Goal: Task Accomplishment & Management: Use online tool/utility

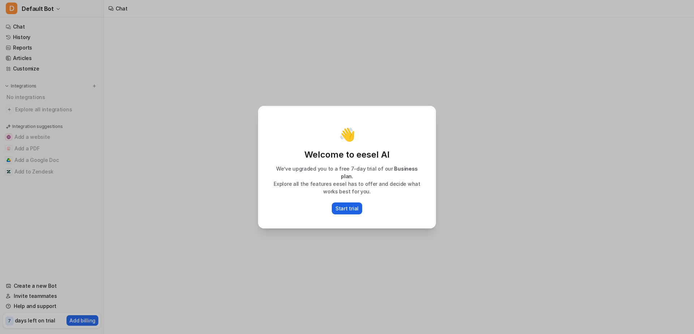
click at [347, 205] on p "Start trial" at bounding box center [346, 209] width 23 height 8
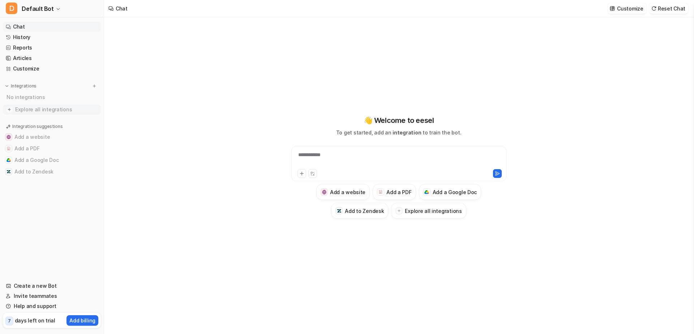
click at [34, 108] on span "Explore all integrations" at bounding box center [56, 110] width 83 height 12
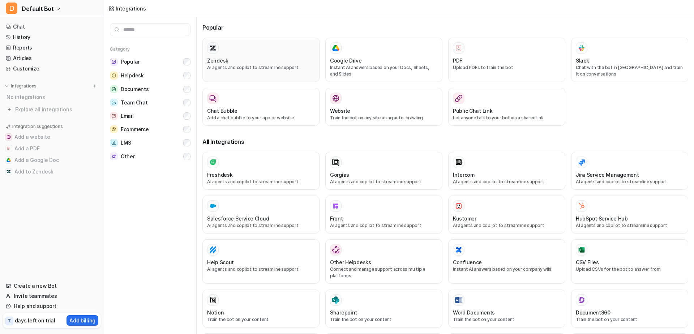
click at [229, 51] on div at bounding box center [261, 48] width 108 height 12
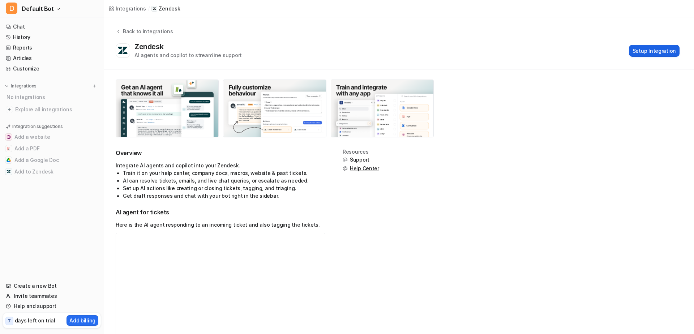
click at [660, 50] on button "Setup Integration" at bounding box center [654, 51] width 51 height 12
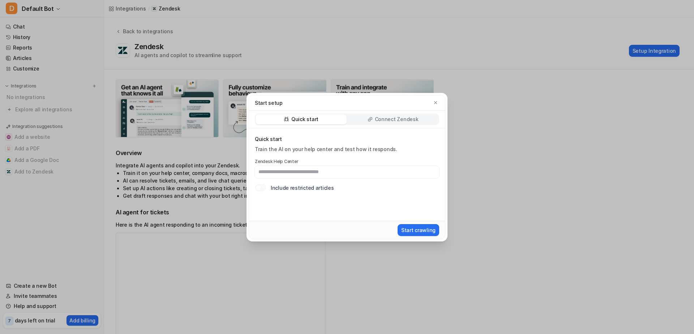
click at [382, 120] on p "Connect Zendesk" at bounding box center [397, 119] width 44 height 7
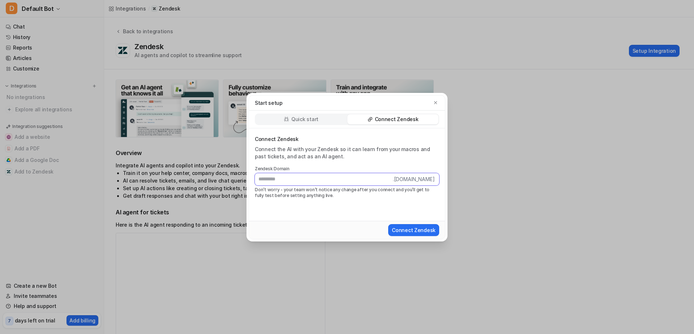
paste input "**********"
type input "**********"
click at [406, 227] on button "Connect Zendesk" at bounding box center [413, 230] width 51 height 12
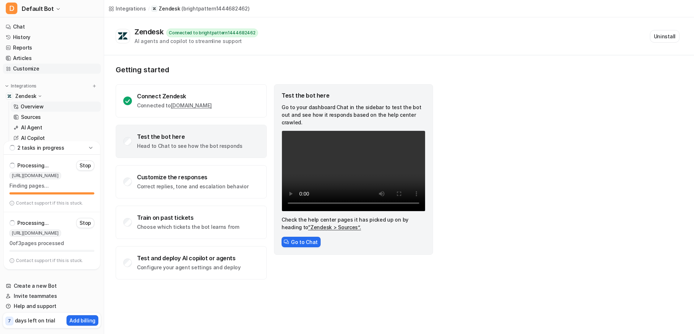
click at [26, 70] on link "Customize" at bounding box center [52, 69] width 98 height 10
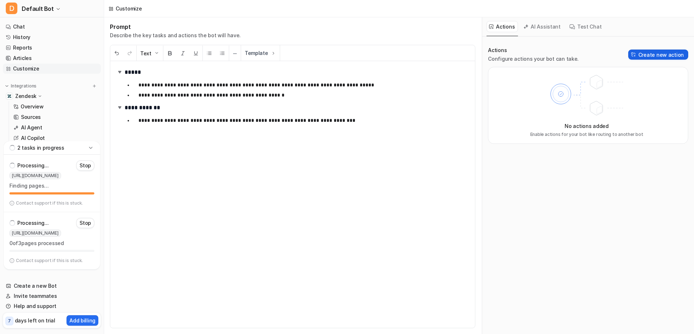
click at [650, 53] on button "Create new action" at bounding box center [658, 55] width 60 height 10
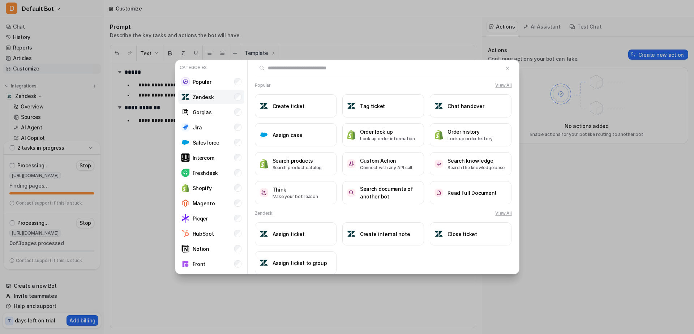
click at [208, 98] on p "Zendesk" at bounding box center [203, 97] width 21 height 8
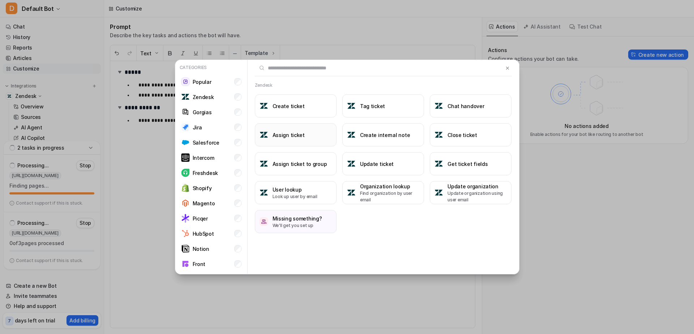
click at [298, 133] on h3 "Assign ticket" at bounding box center [288, 135] width 32 height 8
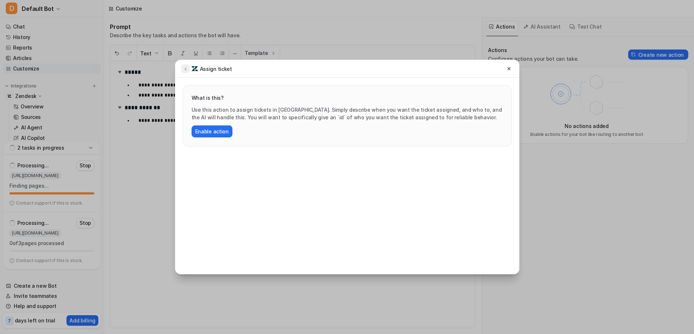
click at [185, 70] on icon at bounding box center [185, 68] width 5 height 5
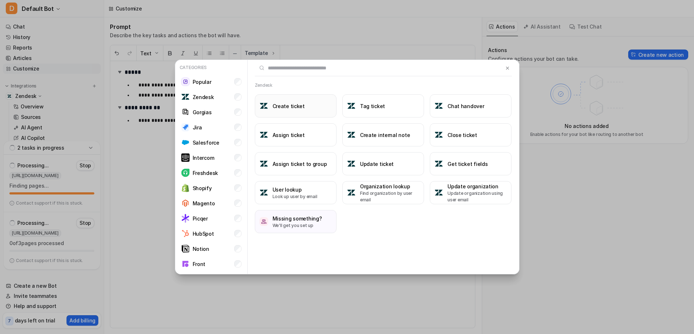
click at [310, 111] on button "Create ticket" at bounding box center [296, 105] width 82 height 23
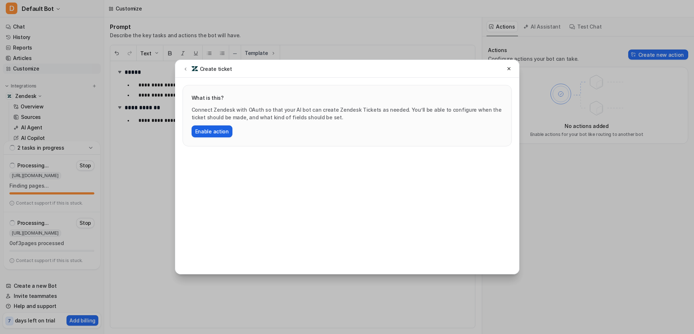
click at [224, 131] on button "Enable action" at bounding box center [212, 131] width 41 height 12
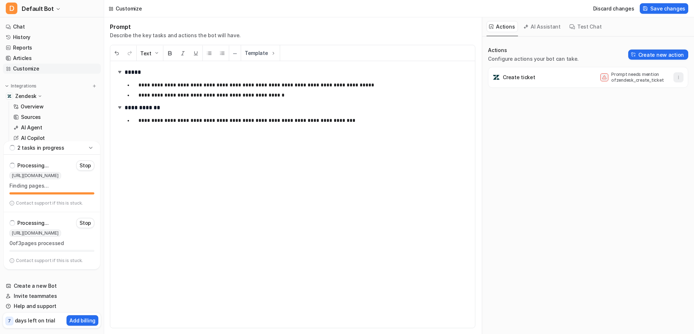
click at [679, 78] on icon "button" at bounding box center [678, 77] width 5 height 5
click at [678, 78] on icon "button" at bounding box center [678, 77] width 5 height 5
click at [567, 80] on div "Create ticket Prompt needs mention of zendesk_create_ticket" at bounding box center [588, 77] width 194 height 14
click at [661, 55] on button "Create new action" at bounding box center [658, 55] width 60 height 10
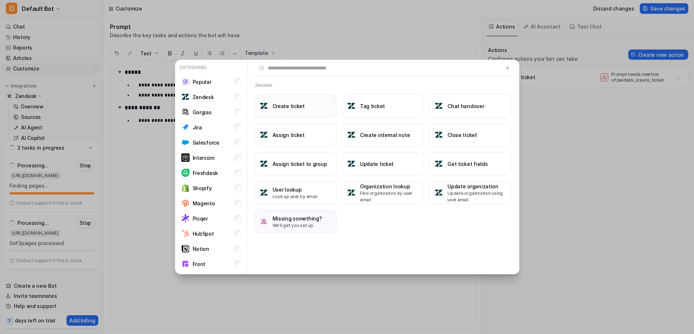
click at [313, 108] on button "Create ticket" at bounding box center [296, 105] width 82 height 23
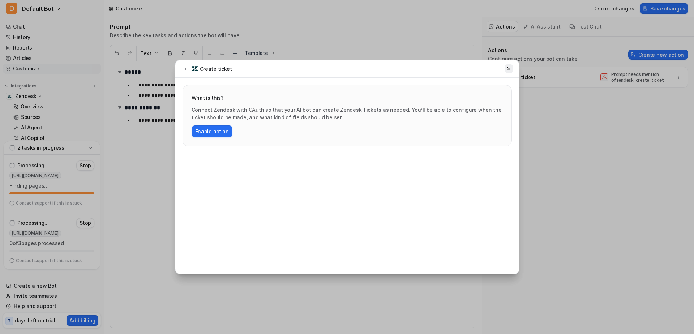
click at [509, 69] on icon at bounding box center [508, 68] width 3 height 3
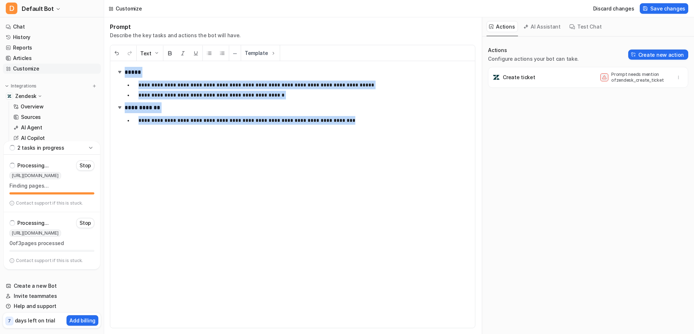
drag, startPoint x: 338, startPoint y: 120, endPoint x: 124, endPoint y: 72, distance: 219.0
click at [124, 72] on div "**********" at bounding box center [292, 194] width 365 height 267
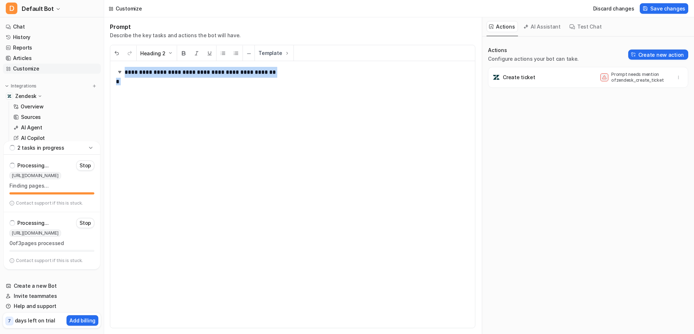
drag, startPoint x: 130, startPoint y: 80, endPoint x: 113, endPoint y: 69, distance: 20.8
click at [113, 69] on div "**********" at bounding box center [292, 194] width 365 height 267
click at [164, 54] on button "Heading 2" at bounding box center [157, 54] width 40 height 16
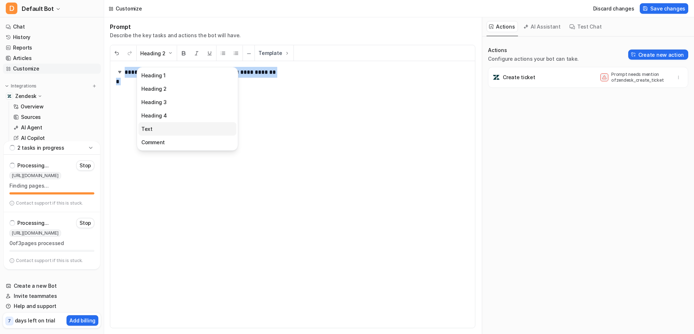
click at [154, 130] on button "Text" at bounding box center [187, 128] width 98 height 13
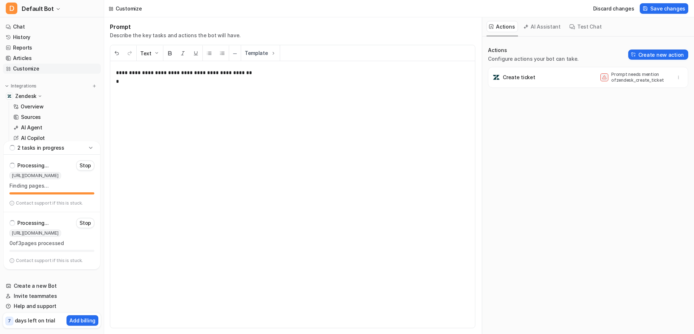
click at [132, 85] on p "**********" at bounding box center [292, 194] width 353 height 252
click at [130, 91] on p "**********" at bounding box center [299, 93] width 339 height 9
click at [121, 82] on p "**********" at bounding box center [292, 76] width 353 height 17
click at [159, 104] on p "**********" at bounding box center [299, 104] width 339 height 9
click at [373, 110] on p "**********" at bounding box center [299, 114] width 339 height 9
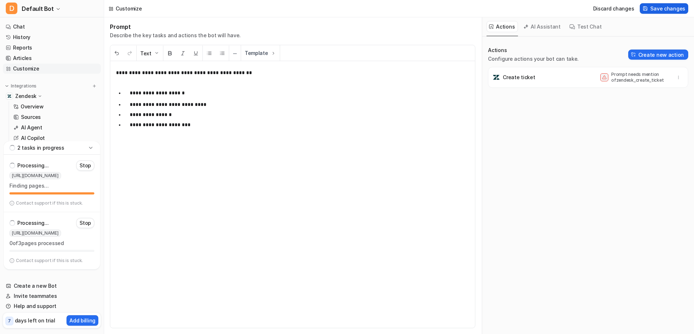
click at [676, 8] on span "Save changes" at bounding box center [667, 9] width 35 height 8
click at [580, 28] on button "Test Chat" at bounding box center [586, 26] width 38 height 11
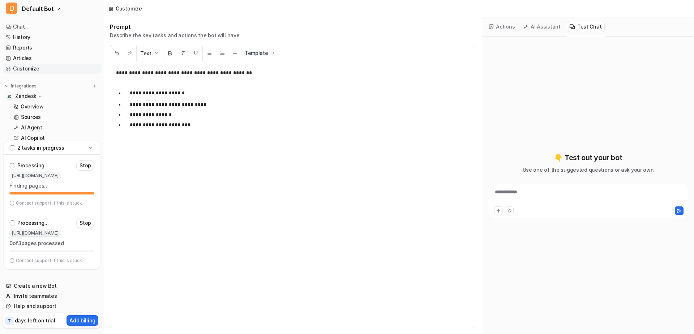
click at [520, 195] on div "**********" at bounding box center [588, 196] width 197 height 17
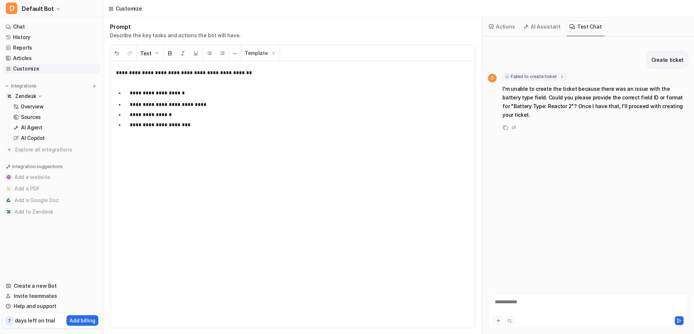
click at [494, 27] on button "Actions" at bounding box center [501, 26] width 31 height 11
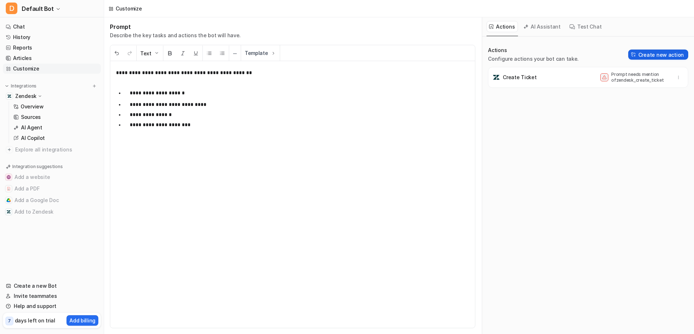
click at [663, 54] on button "Create new action" at bounding box center [658, 55] width 60 height 10
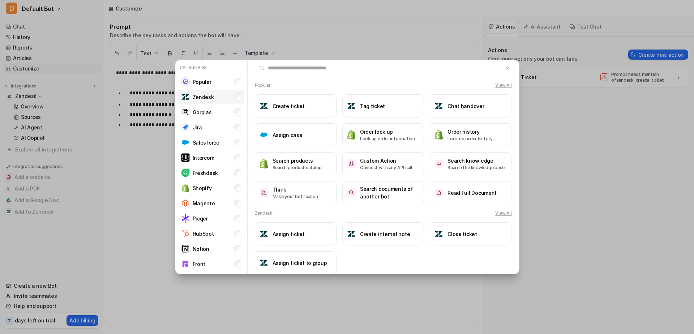
click at [230, 93] on li "Zendesk" at bounding box center [211, 97] width 66 height 14
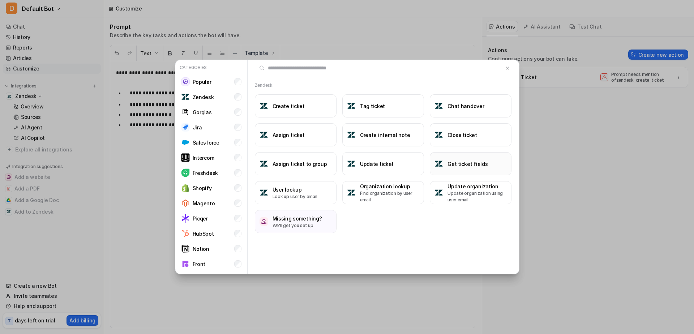
click at [466, 165] on h3 "Get ticket fields" at bounding box center [467, 164] width 40 height 8
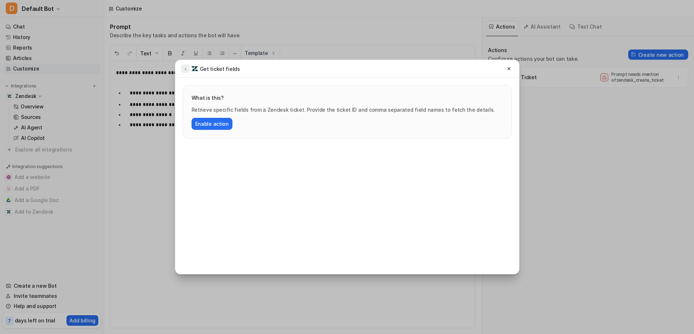
click at [185, 69] on icon at bounding box center [186, 69] width 2 height 3
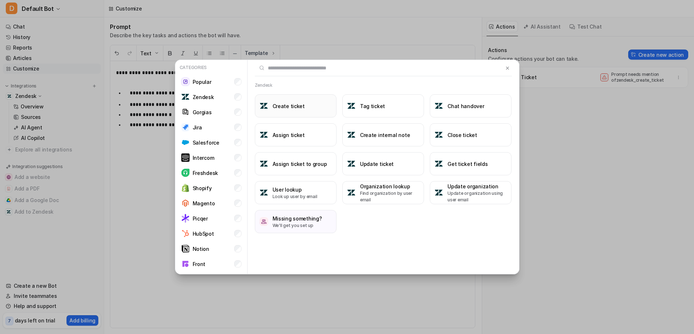
click at [270, 107] on button "Create ticket" at bounding box center [296, 105] width 82 height 23
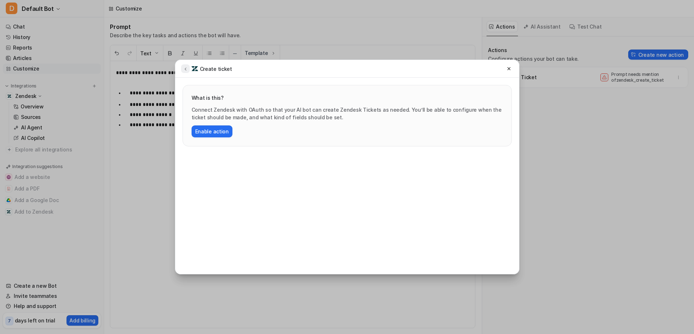
click at [185, 69] on icon at bounding box center [185, 68] width 5 height 5
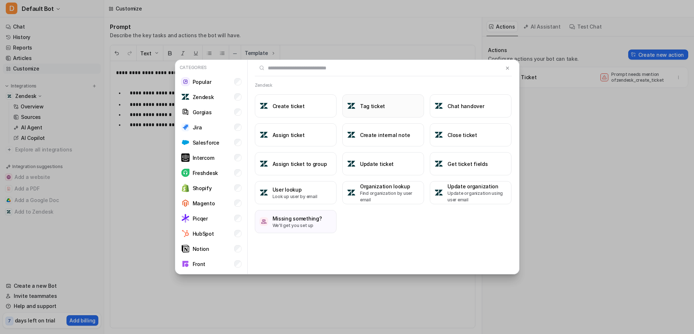
click at [366, 103] on h3 "Tag ticket" at bounding box center [372, 106] width 25 height 8
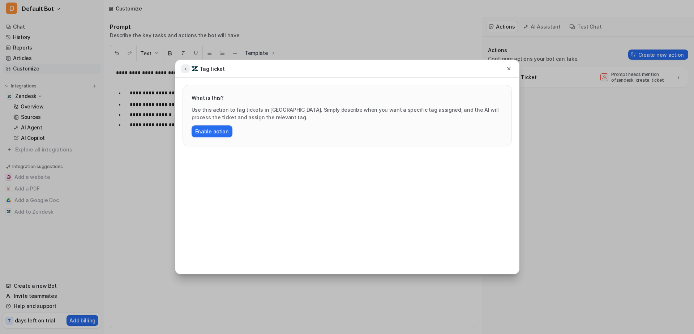
click at [186, 68] on icon at bounding box center [185, 68] width 5 height 5
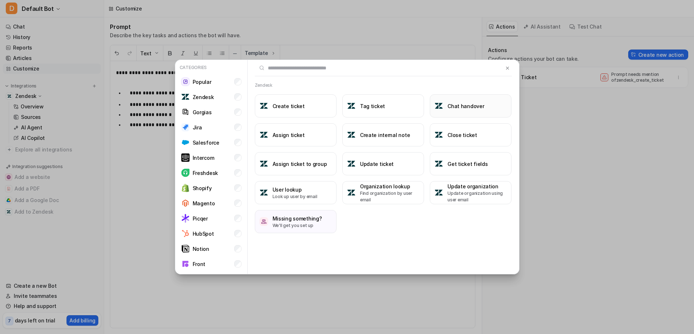
click at [478, 108] on h3 "Chat handover" at bounding box center [465, 106] width 36 height 8
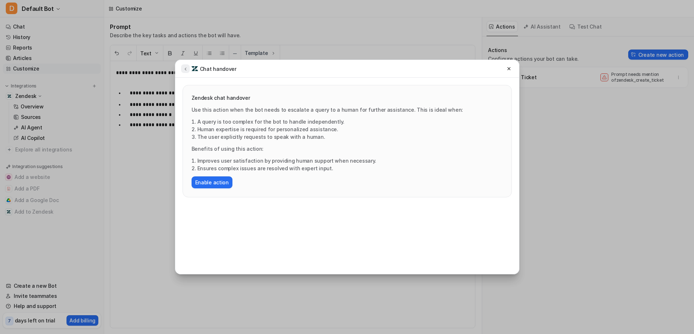
click at [186, 66] on icon at bounding box center [185, 68] width 5 height 5
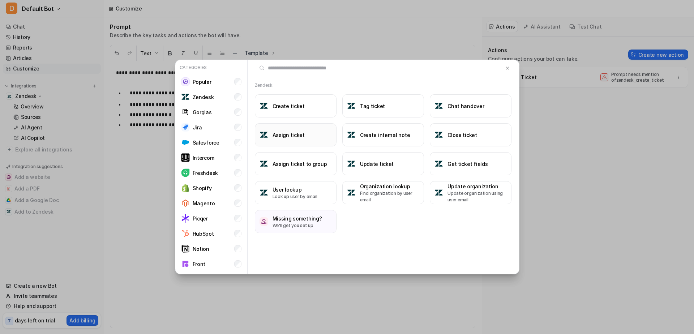
click at [292, 138] on h3 "Assign ticket" at bounding box center [288, 135] width 32 height 8
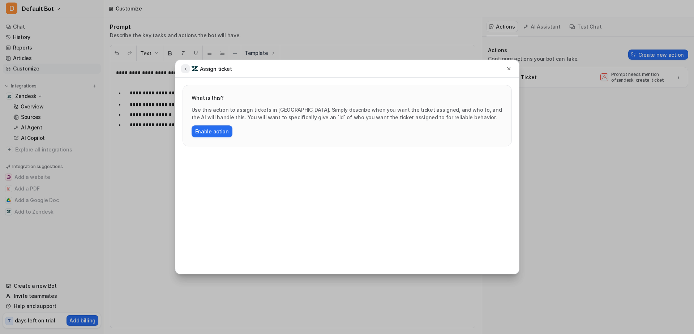
click at [184, 70] on icon at bounding box center [185, 68] width 5 height 5
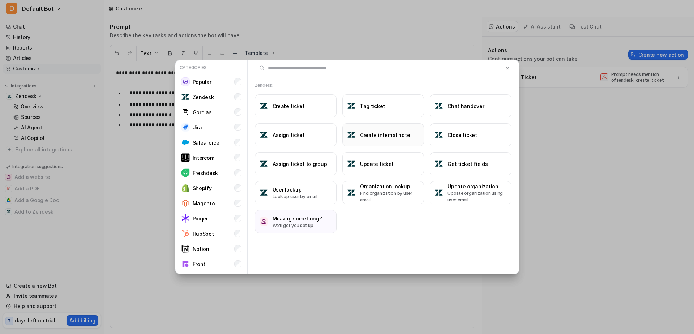
click at [372, 136] on h3 "Create internal note" at bounding box center [385, 135] width 50 height 8
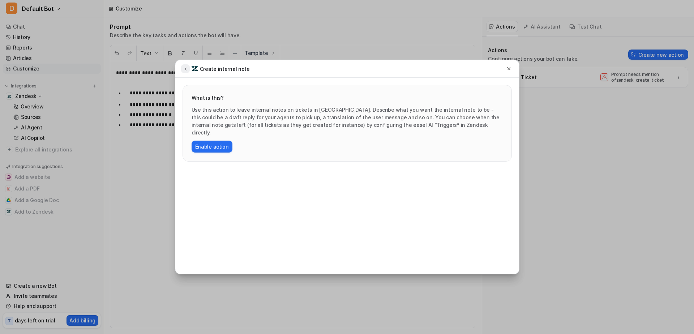
click at [184, 68] on icon at bounding box center [185, 68] width 5 height 5
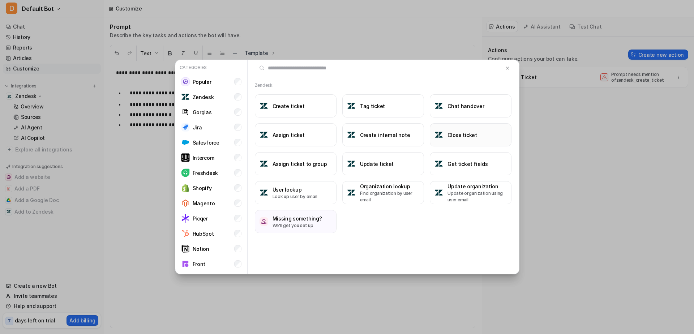
click at [460, 140] on button "Close ticket" at bounding box center [471, 134] width 82 height 23
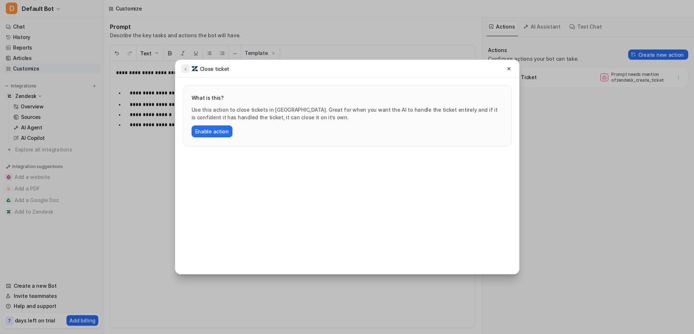
click at [185, 70] on icon at bounding box center [185, 68] width 5 height 5
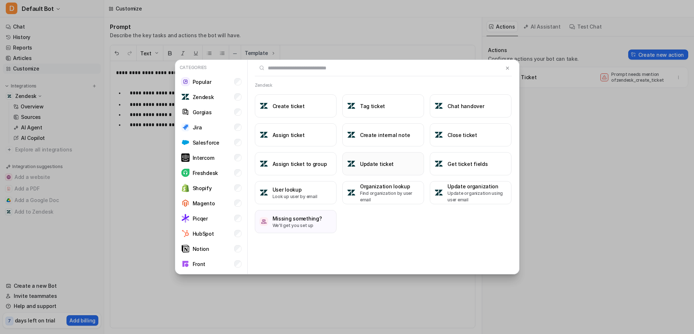
click at [382, 169] on button "Update ticket" at bounding box center [383, 163] width 82 height 23
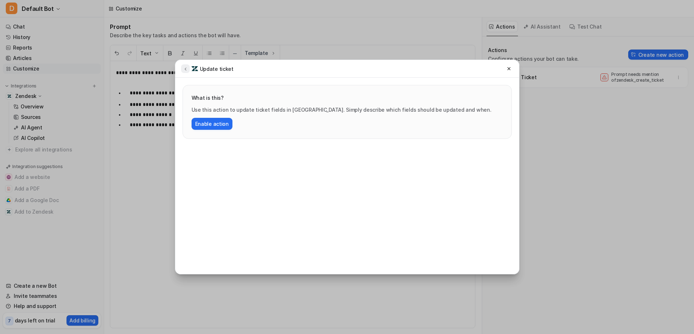
click at [187, 68] on icon at bounding box center [185, 68] width 5 height 5
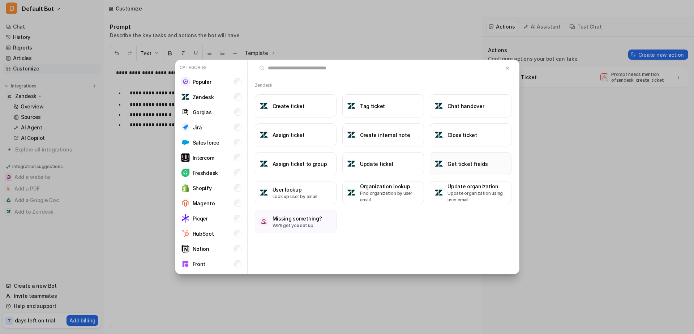
click at [456, 165] on h3 "Get ticket fields" at bounding box center [467, 164] width 40 height 8
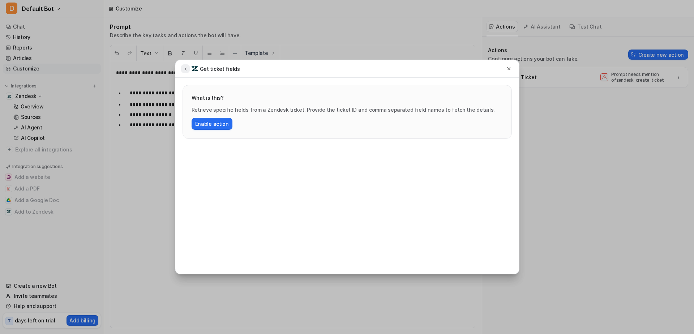
click at [184, 69] on icon at bounding box center [185, 68] width 5 height 5
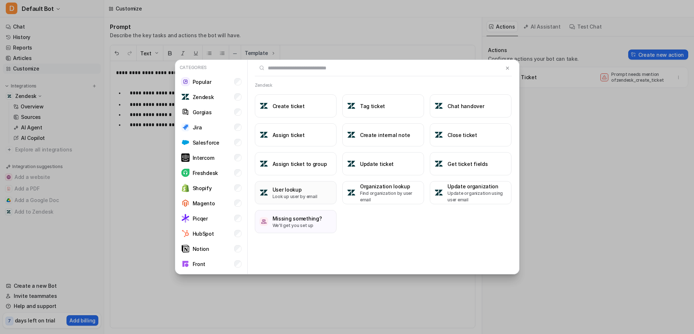
click at [304, 196] on p "Look up user by email" at bounding box center [294, 196] width 45 height 7
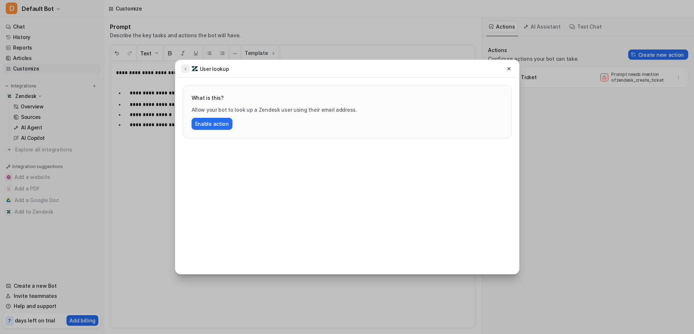
click at [185, 69] on icon at bounding box center [185, 68] width 5 height 5
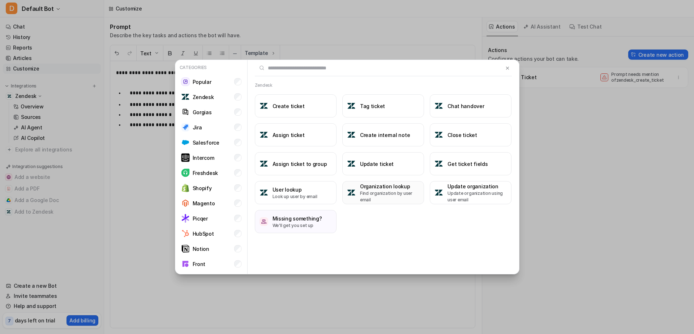
click at [396, 194] on p "Find organization by user email" at bounding box center [389, 196] width 59 height 13
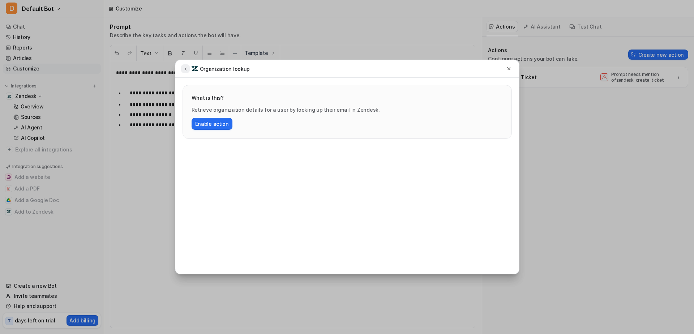
click at [186, 69] on icon at bounding box center [185, 68] width 5 height 5
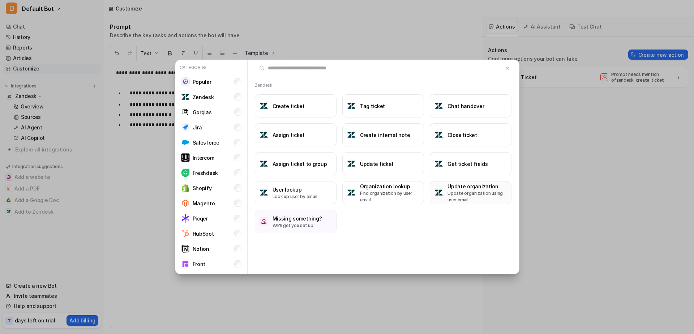
click at [468, 188] on h3 "Update organization" at bounding box center [476, 186] width 59 height 8
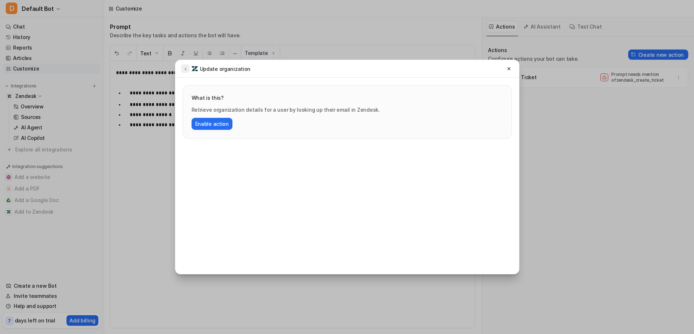
click at [185, 70] on icon at bounding box center [185, 68] width 5 height 5
